Goal: Complete application form: Complete application form

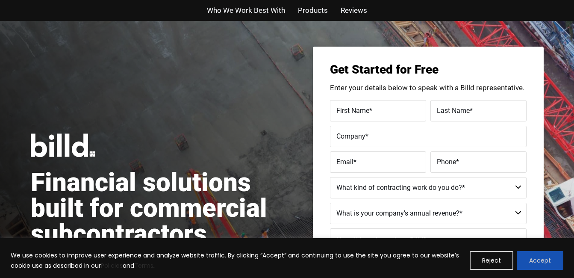
click at [547, 260] on button "Accept" at bounding box center [540, 260] width 47 height 19
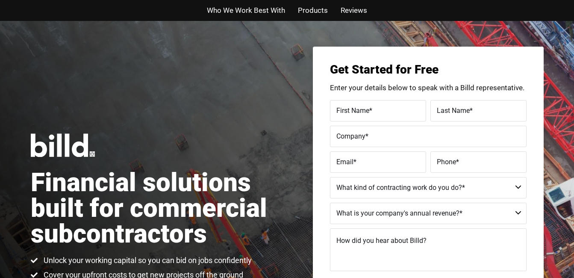
click at [374, 115] on label "First Name *" at bounding box center [378, 110] width 83 height 12
click at [374, 115] on input "First Name *" at bounding box center [378, 110] width 96 height 21
